Goal: Task Accomplishment & Management: Use online tool/utility

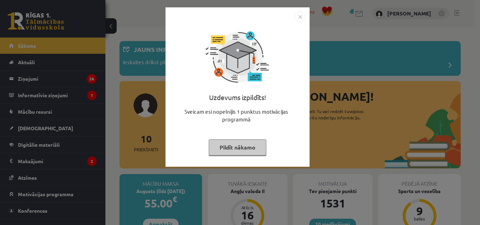
click at [251, 143] on button "Pildīt nākamo" at bounding box center [238, 148] width 58 height 16
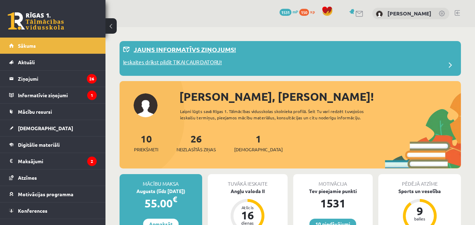
click at [176, 65] on p "Ieskaites drīkst pildīt TIKAI CAUR DATORU!" at bounding box center [172, 63] width 99 height 10
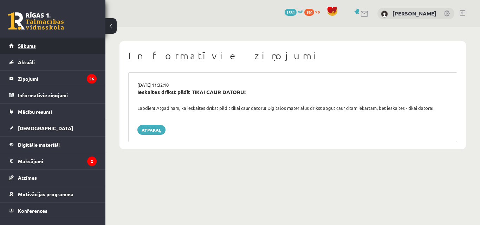
click at [50, 46] on link "Sākums" at bounding box center [53, 46] width 88 height 16
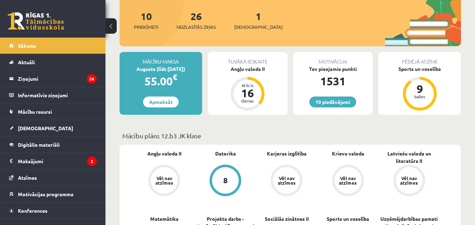
scroll to position [82, 0]
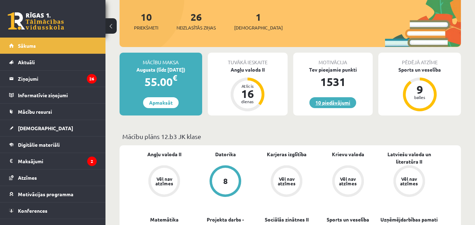
click at [320, 97] on link "10 piedāvājumi" at bounding box center [332, 102] width 47 height 11
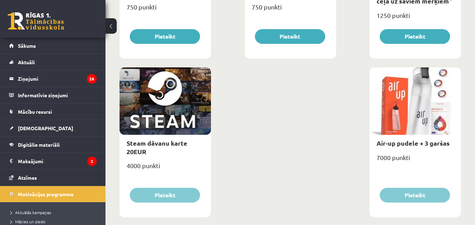
scroll to position [1172, 0]
